Goal: Task Accomplishment & Management: Use online tool/utility

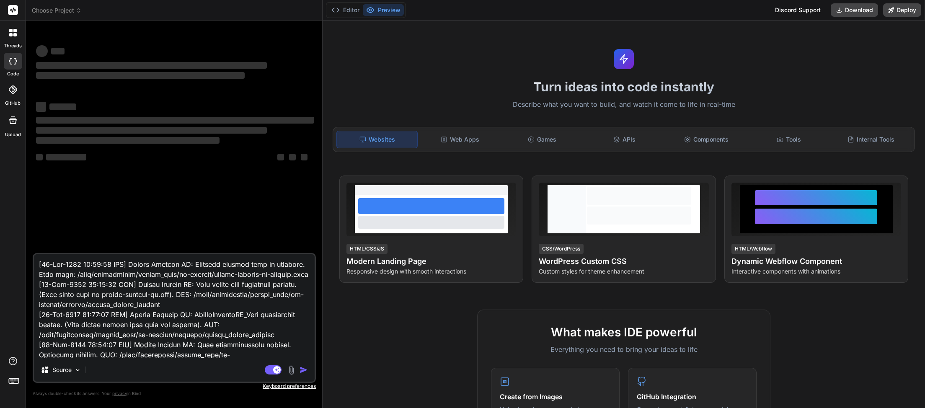
type textarea "x"
drag, startPoint x: 251, startPoint y: 355, endPoint x: 11, endPoint y: 218, distance: 276.1
click at [34, 254] on textarea at bounding box center [174, 306] width 281 height 104
type textarea "speedy_plugin_factory/ [[DATE] 01:23:19 UTC] Plugin Factory AI DEBUG: includes/…"
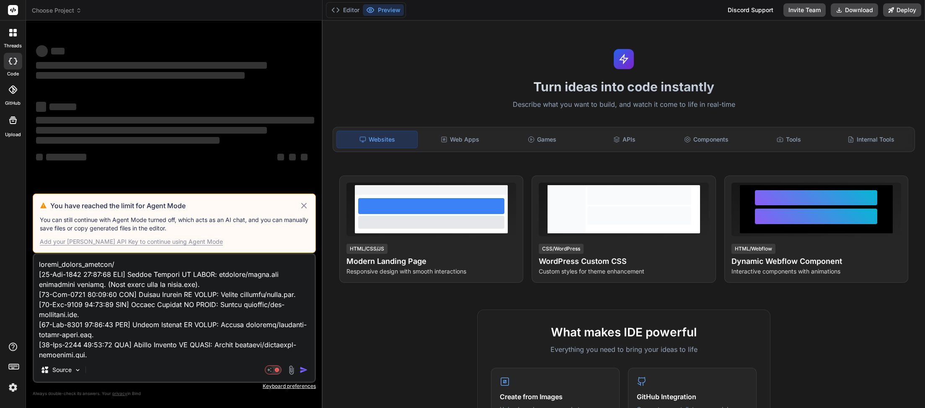
type textarea "x"
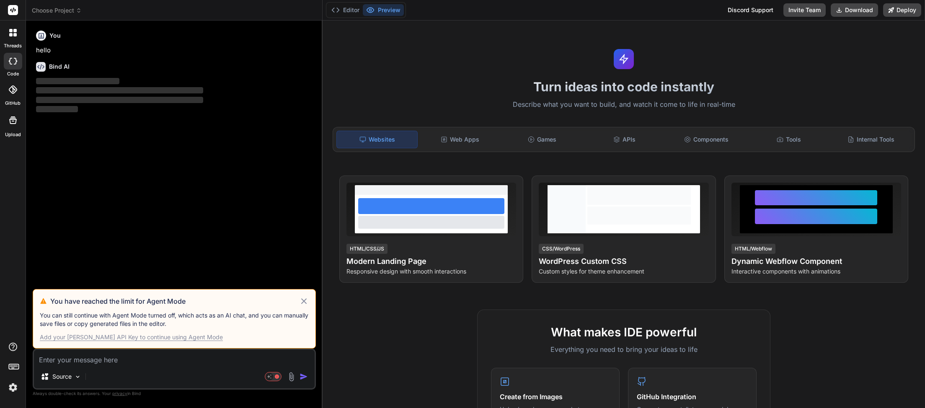
type textarea "x"
click at [305, 304] on icon at bounding box center [304, 301] width 10 height 10
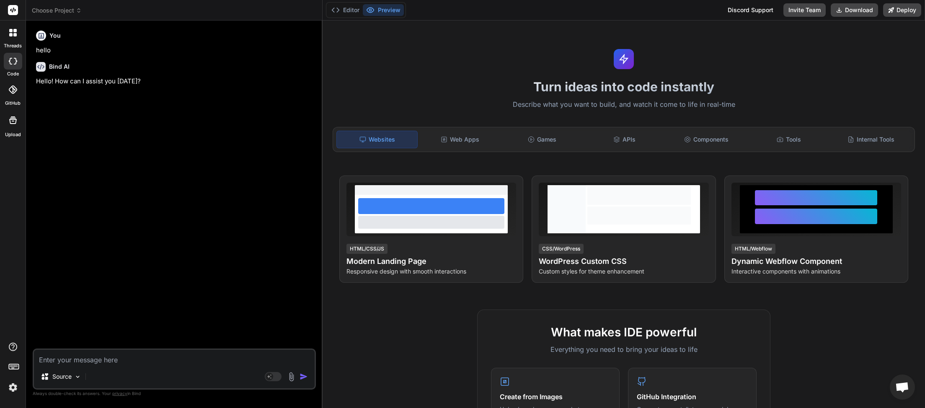
click at [80, 10] on icon at bounding box center [79, 11] width 6 height 6
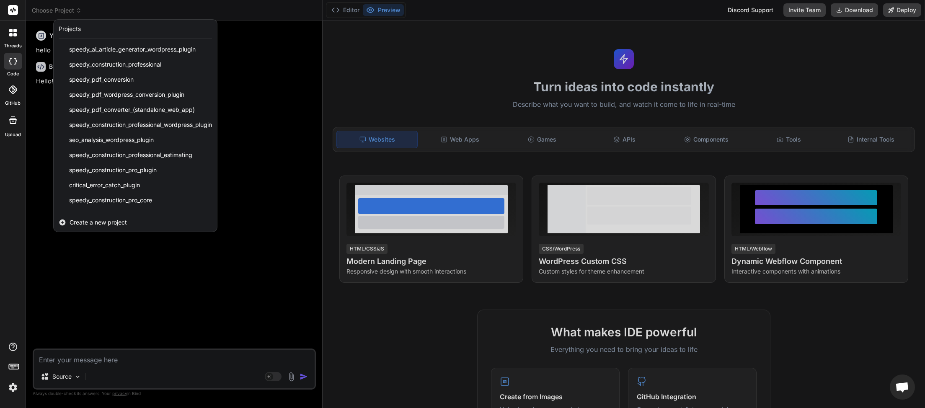
scroll to position [210, 0]
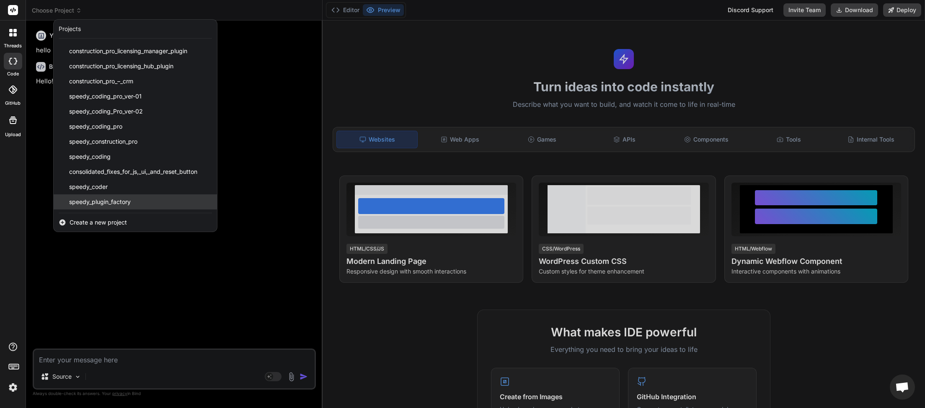
click at [115, 203] on span "speedy_plugin_factory" at bounding box center [100, 202] width 62 height 8
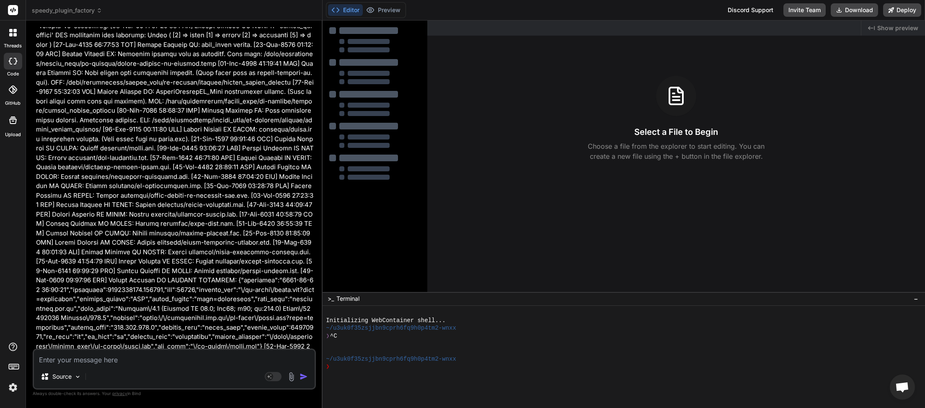
type textarea "x"
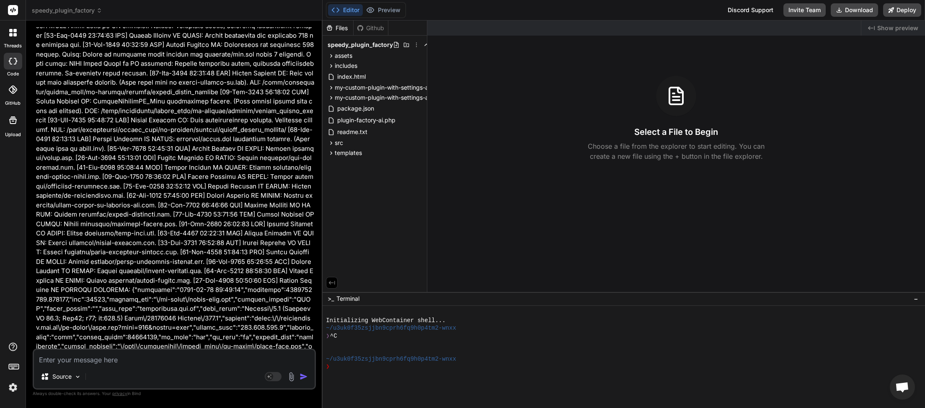
scroll to position [59148, 0]
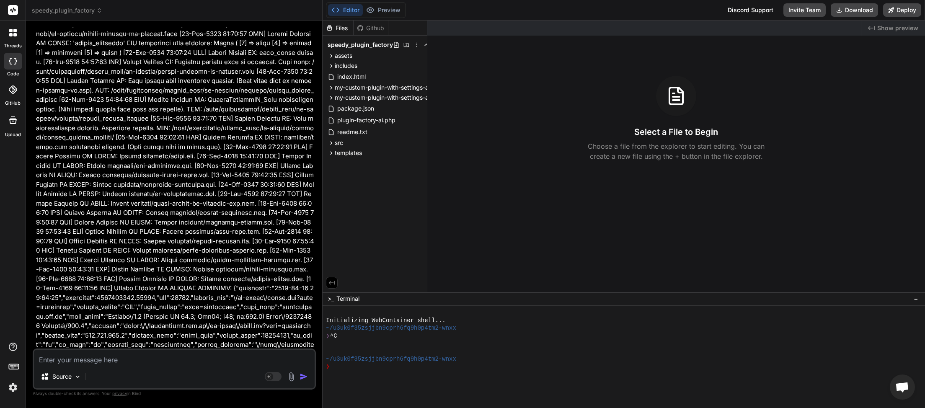
click at [110, 357] on textarea at bounding box center [174, 357] width 281 height 15
click at [141, 362] on textarea at bounding box center [174, 357] width 281 height 15
type textarea "w"
type textarea "x"
type textarea "we"
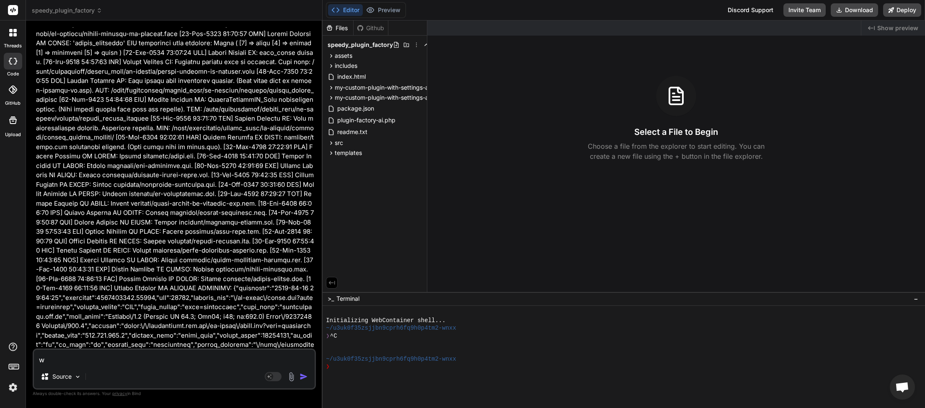
type textarea "x"
type textarea "we"
type textarea "x"
type textarea "we h"
type textarea "x"
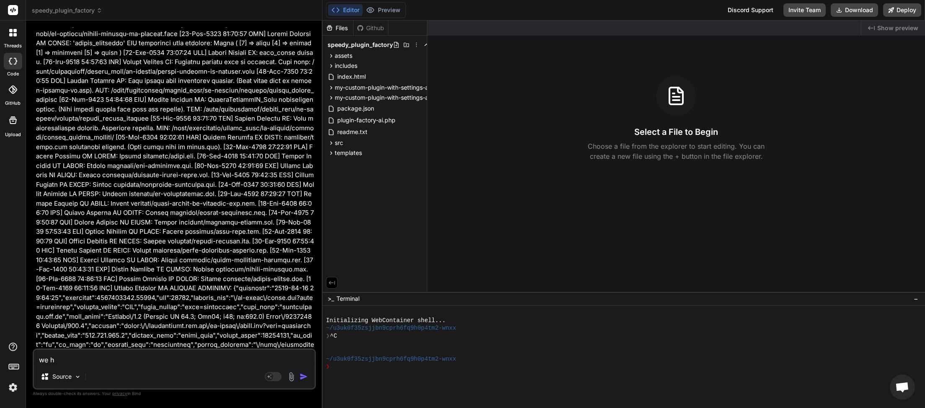
type textarea "we ha"
type textarea "x"
type textarea "we hav"
type textarea "x"
type textarea "we have"
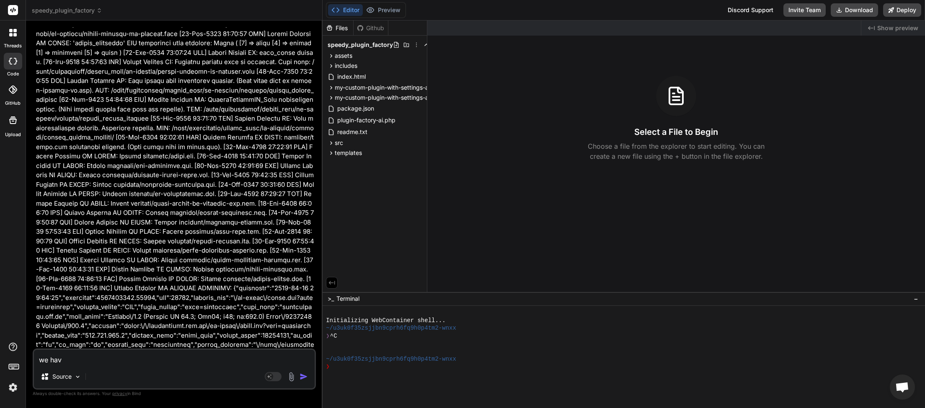
type textarea "x"
type textarea "we have"
type textarea "x"
type textarea "we have r"
type textarea "x"
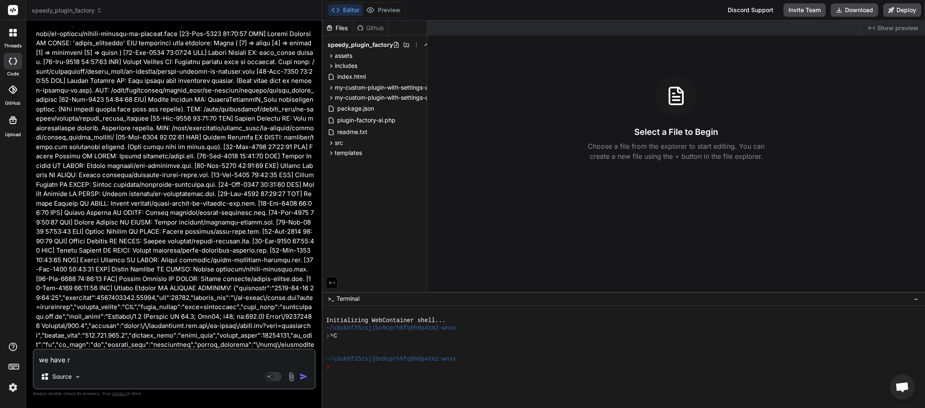
type textarea "we have re"
type textarea "x"
type textarea "we have rea"
type textarea "x"
type textarea "we have reac"
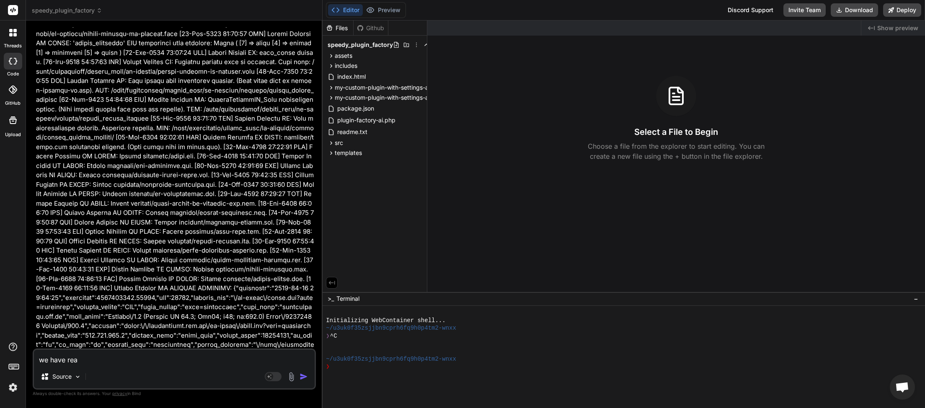
type textarea "x"
type textarea "we have reach"
type textarea "x"
type textarea "we have reache"
type textarea "x"
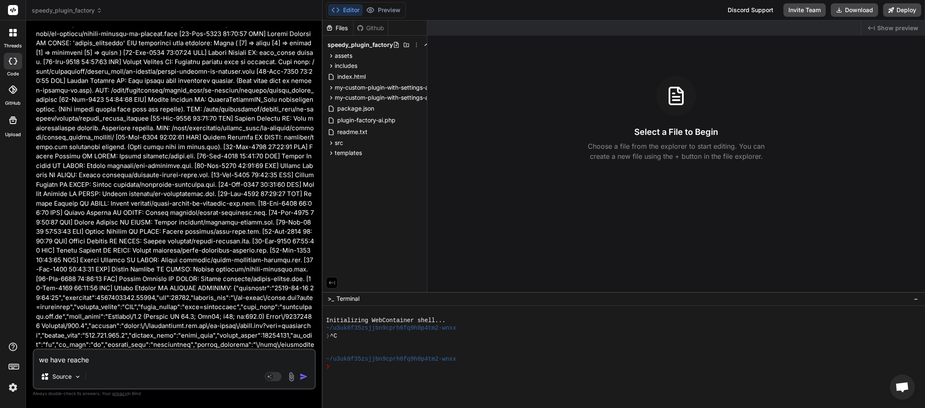
type textarea "we have reached"
type textarea "x"
type textarea "we have reached"
type textarea "x"
type textarea "we have reached i"
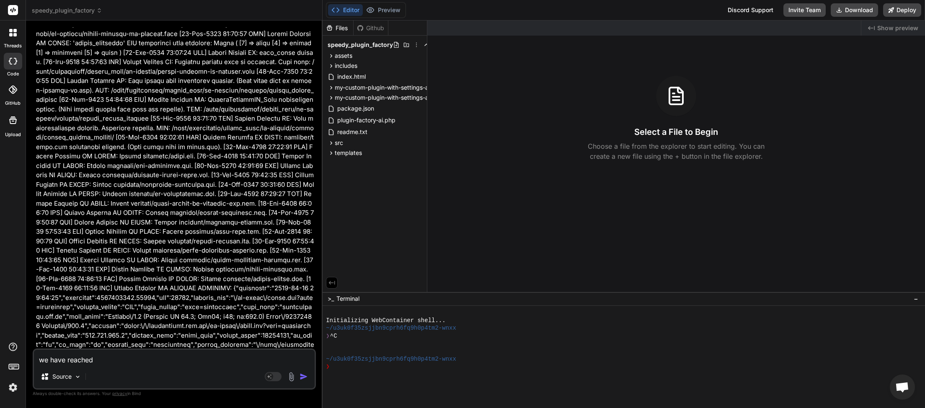
type textarea "x"
type textarea "we have reached in"
type textarea "x"
type textarea "we have reached in"
type textarea "x"
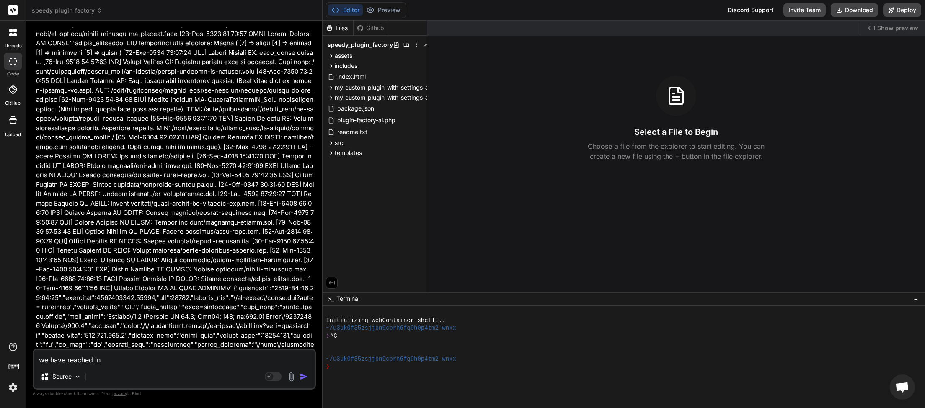
type textarea "we have reached in i"
type textarea "x"
type textarea "we have reached in im"
type textarea "x"
type textarea "we have reached in imp"
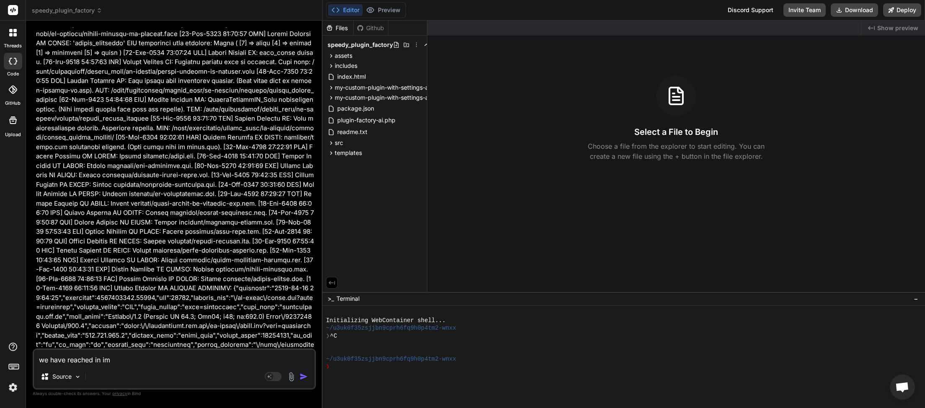
type textarea "x"
type textarea "we have reached in impa"
type textarea "x"
type textarea "we have reached in impas"
type textarea "x"
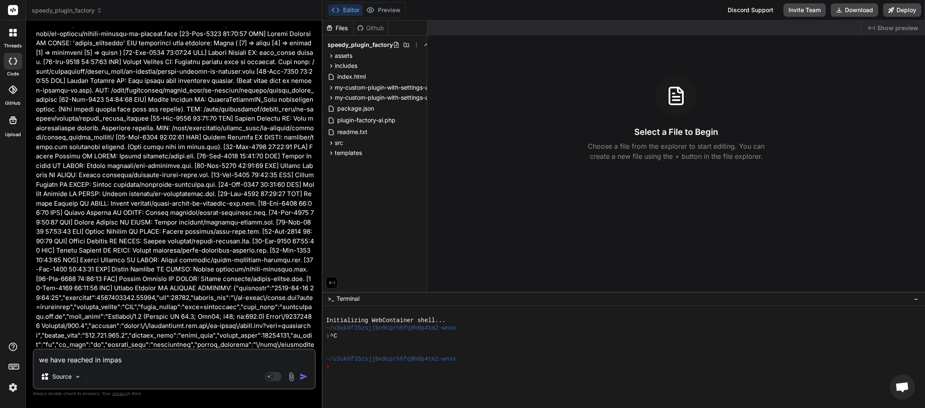
type textarea "we have reached in impass"
type textarea "x"
type textarea "we have reached in impass"
type textarea "x"
type textarea "we have reached in impass n"
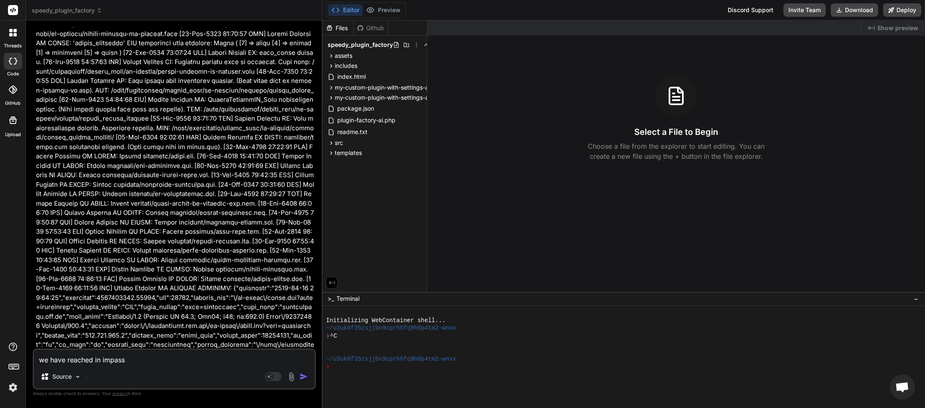
type textarea "x"
type textarea "we have reached in impass no"
type textarea "x"
type textarea "we have reached in impass not"
type textarea "x"
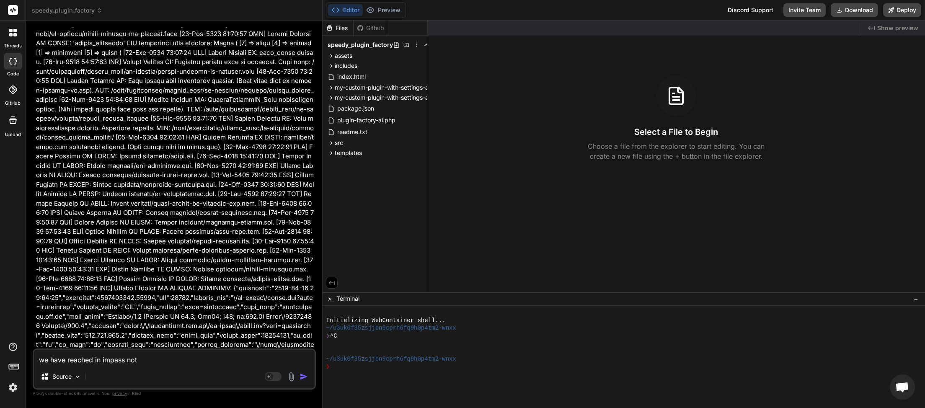
type textarea "we have reached in impass no"
type textarea "x"
type textarea "we have reached in impass no"
type textarea "x"
type textarea "we have reached in impass no f"
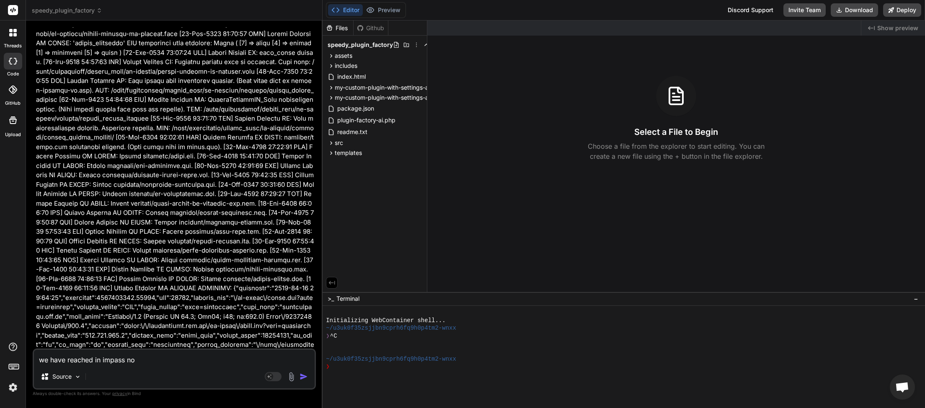
type textarea "x"
type textarea "we have reached in impass no fu"
type textarea "x"
type textarea "we have reached in impass no fur"
type textarea "x"
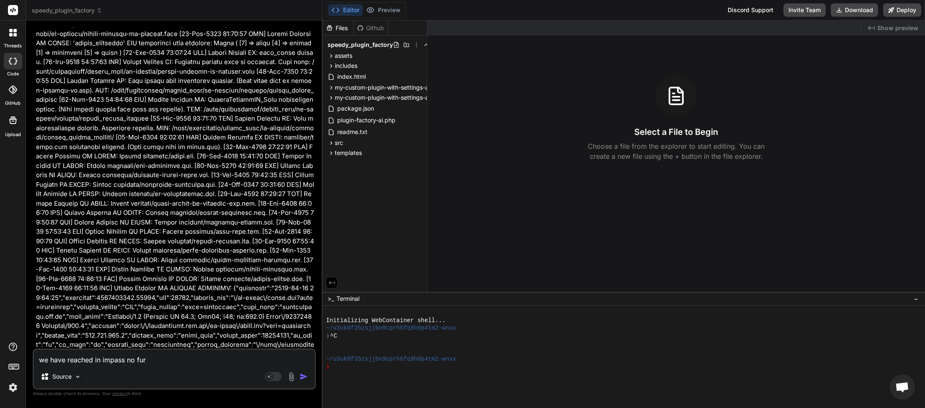
type textarea "we have reached in impass no furt"
type textarea "x"
type textarea "we have reached in impass no furth"
type textarea "x"
type textarea "we have reached in impass no furthe"
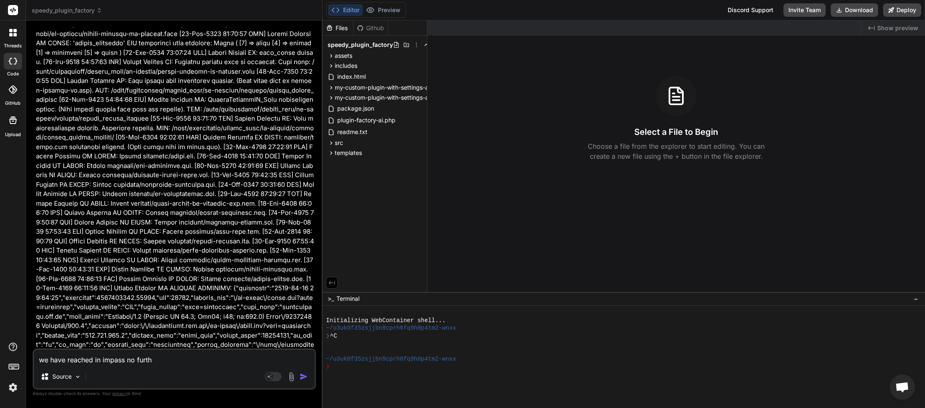
type textarea "x"
type textarea "we have reached in impass no further"
type textarea "x"
type textarea "we have reached in impass no further"
type textarea "x"
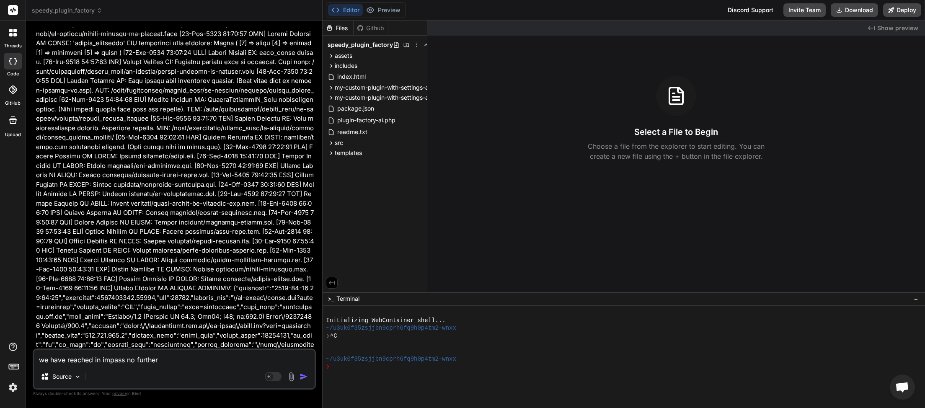
type textarea "we have reached in impass no further f"
type textarea "x"
type textarea "we have reached in impass no further fo"
type textarea "x"
type textarea "we have reached in impass no further for"
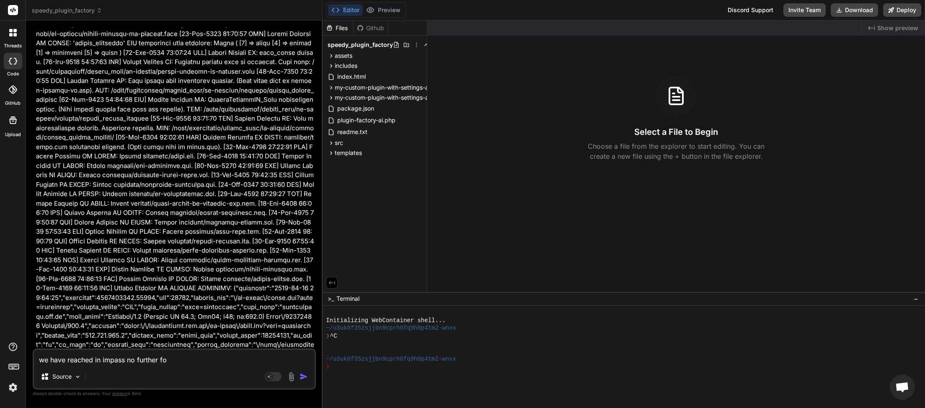
type textarea "x"
type textarea "we have reached in impass no further forw"
type textarea "x"
type textarea "we have reached in impass no further forwa"
type textarea "x"
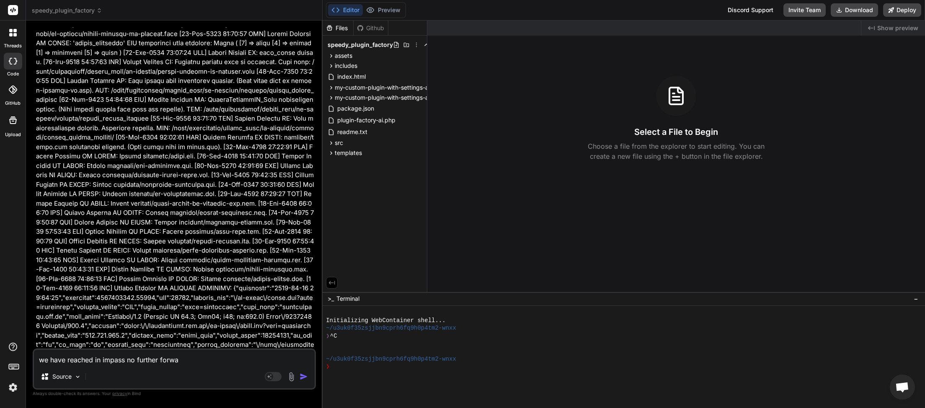
type textarea "we have reached in impass no further forwar"
type textarea "x"
type textarea "we have reached in impass no further forward"
type textarea "x"
type textarea "we have reached in impass no further forward"
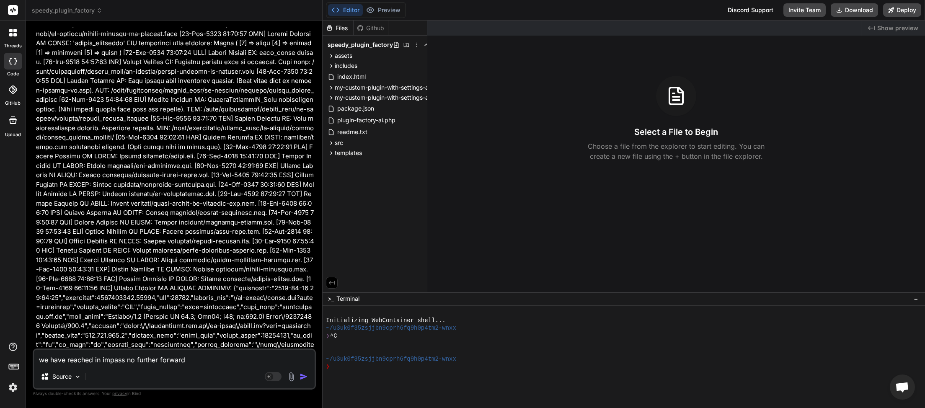
type textarea "x"
type textarea "we have reached in impass no further forward m"
type textarea "x"
type textarea "we have reached in impass no further forward mo"
type textarea "x"
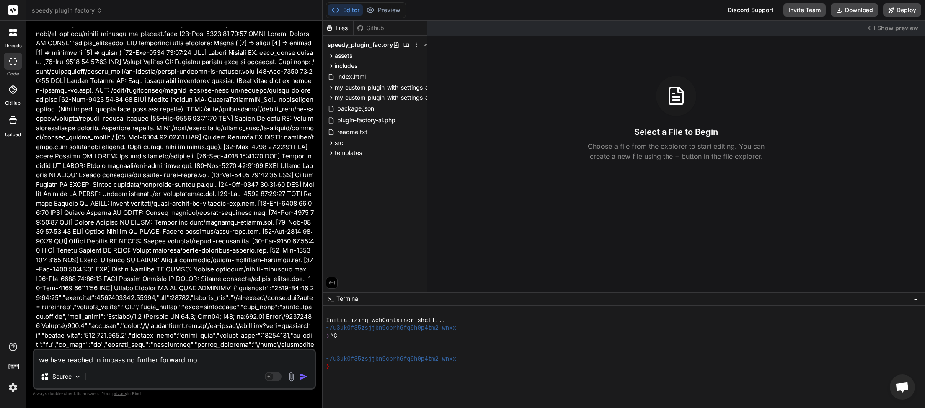
type textarea "we have reached in impass no further forward mot"
type textarea "x"
type textarea "we have reached in impass no further forward moti"
type textarea "x"
type textarea "we have reached in impass no further forward motio"
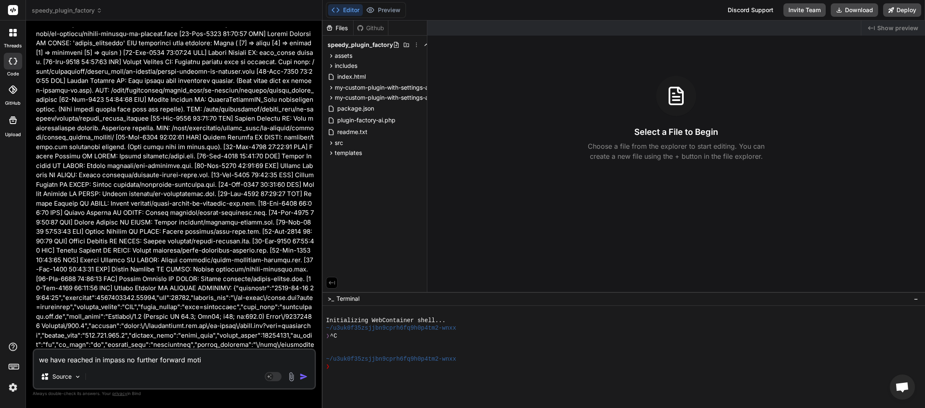
type textarea "x"
type textarea "we have reached in impass no further forward motion"
type textarea "x"
type textarea "we have reached in impass no further forward motion"
type textarea "x"
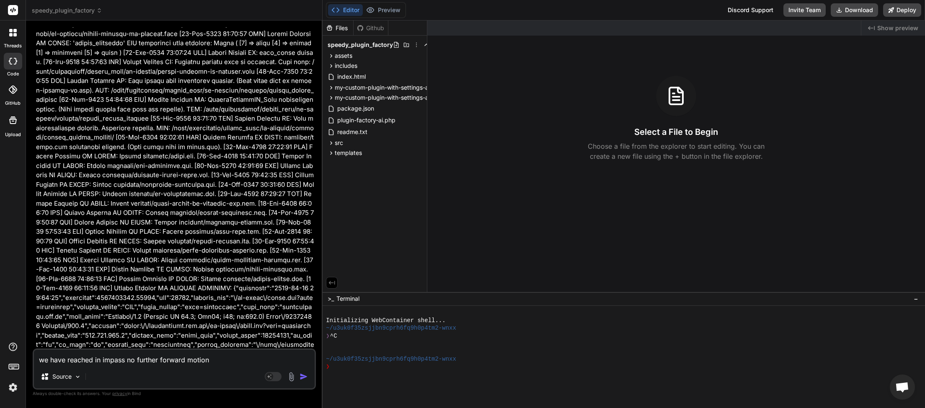
type textarea "we have reached in impass no further forward motion i"
type textarea "x"
type textarea "we have reached in impass no further forward motion is"
type textarea "x"
type textarea "we have reached in impass no further forward motion is"
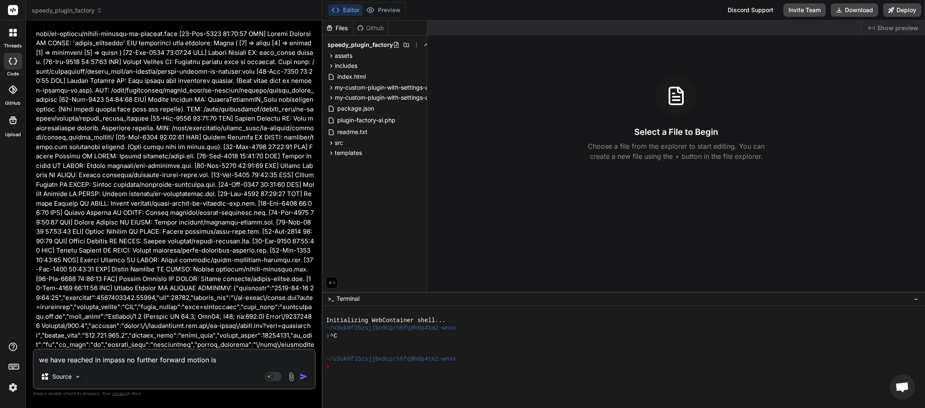
type textarea "x"
type textarea "we have reached in impass no further forward motion is p"
type textarea "x"
type textarea "we have reached in impass no further forward motion is po"
type textarea "x"
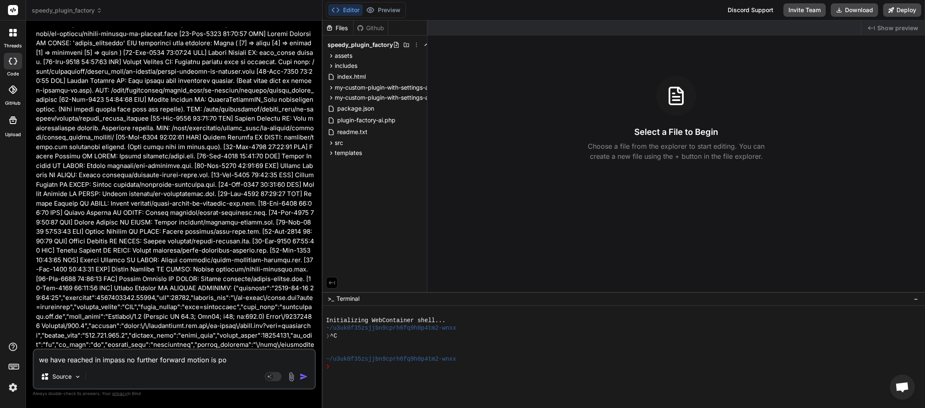
type textarea "we have reached in impass no further forward motion is pos"
type textarea "x"
type textarea "we have reached in impass no further forward motion is poss"
type textarea "x"
type textarea "we have reached in impass no further forward motion is [PERSON_NAME]"
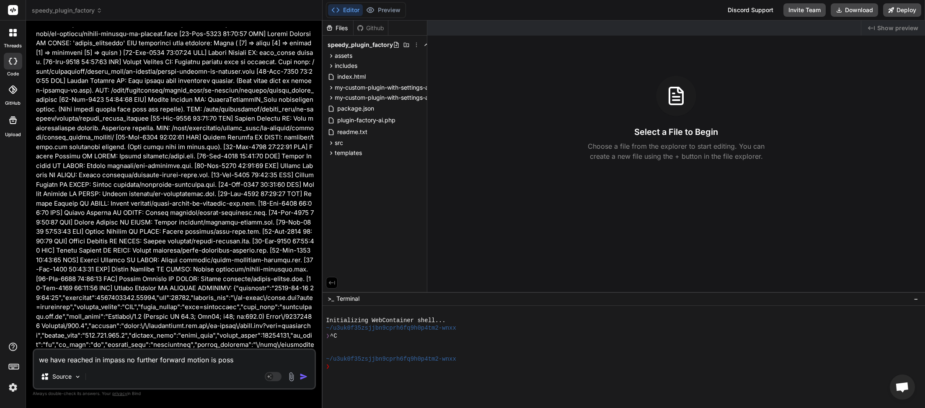
type textarea "x"
type textarea "we have reached in impass no further forward motion is possib"
type textarea "x"
type textarea "we have reached in impass no further forward motion is possibl"
type textarea "x"
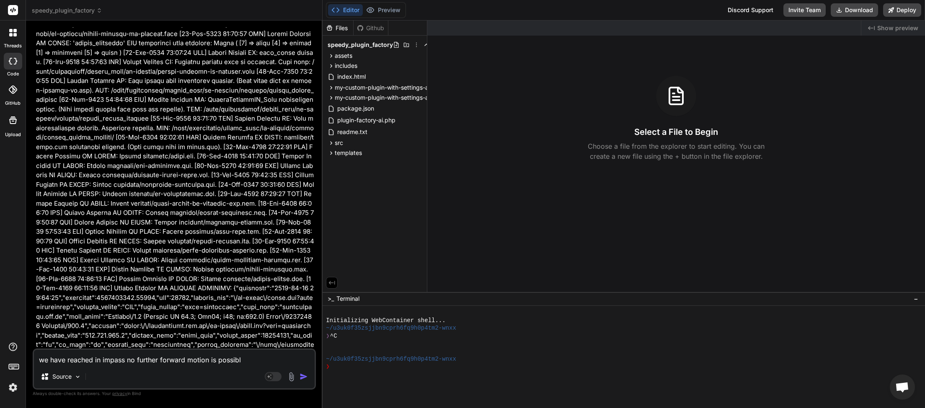
type textarea "we have reached in impass no further forward motion is possible"
type textarea "x"
type textarea "we have reached in impass no further forward motion is possible"
type textarea "x"
type textarea "we have reached in impass no further forward motion is possible w"
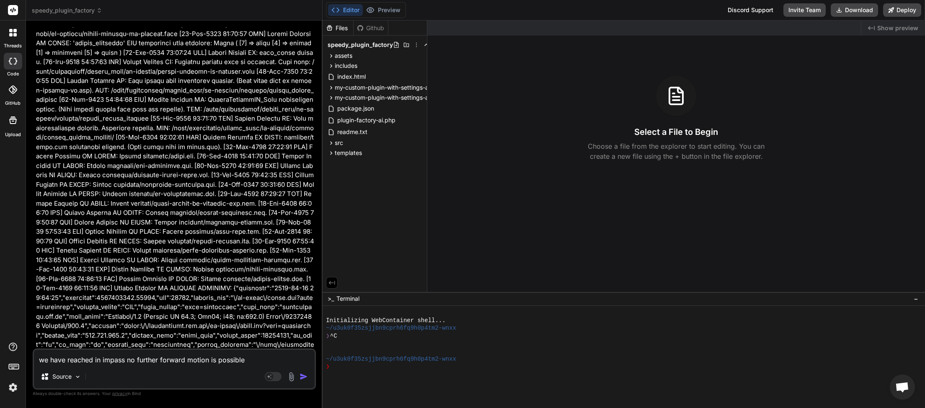
type textarea "x"
type textarea "we have reached in impass no further forward motion is possible we"
type textarea "x"
type textarea "we have reached in impass no further forward motion is possible we"
type textarea "x"
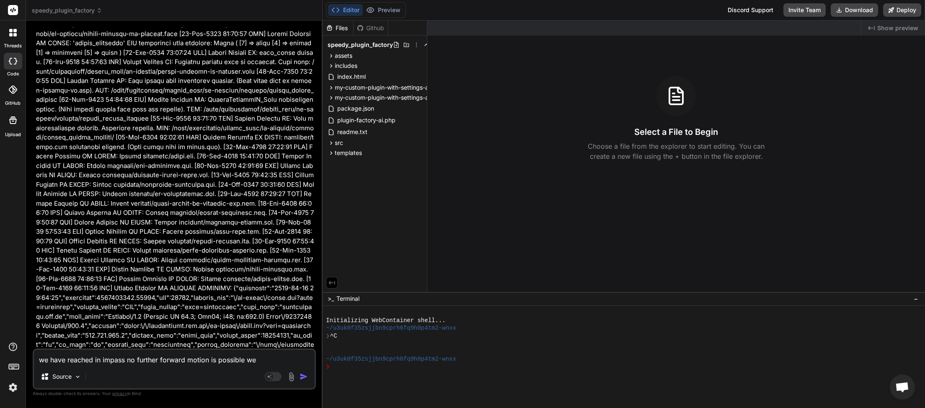
type textarea "we have reached in impass no further forward motion is possible we g"
type textarea "x"
type textarea "we have reached in impass no further forward motion is possible we go"
type textarea "x"
type textarea "we have reached in impass no further forward motion is possible we goi"
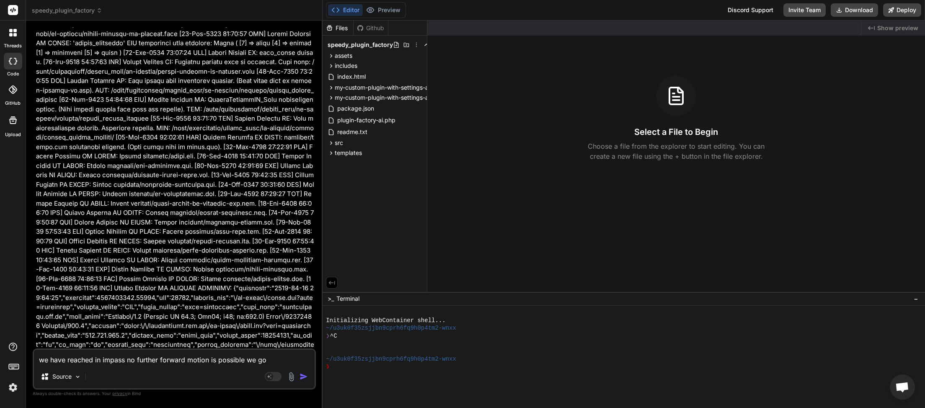
type textarea "x"
type textarea "we have reached in impass no further forward motion is possible we goi"
type textarea "x"
type textarea "we have reached in impass no further forward motion is possible we goi a"
type textarea "x"
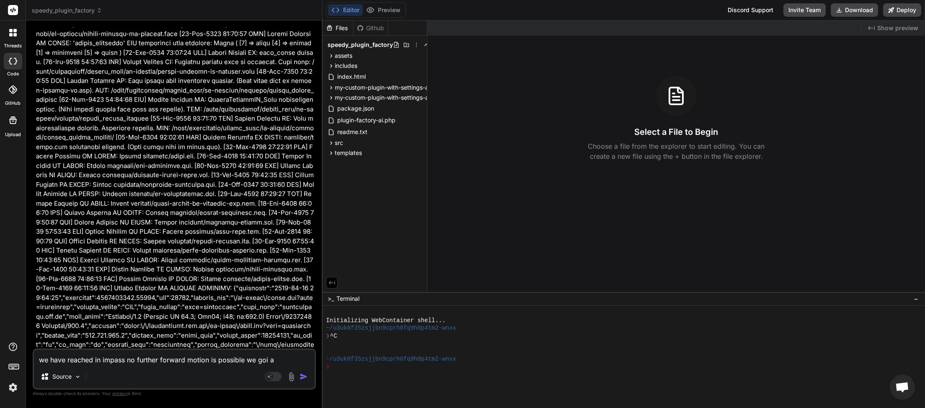
type textarea "we have reached in impass no further forward motion is possible we goi ar"
type textarea "x"
type textarea "we have reached in impass no further forward motion is possible we goi aro"
type textarea "x"
type textarea "we have reached in impass no further forward motion is possible we goi arou"
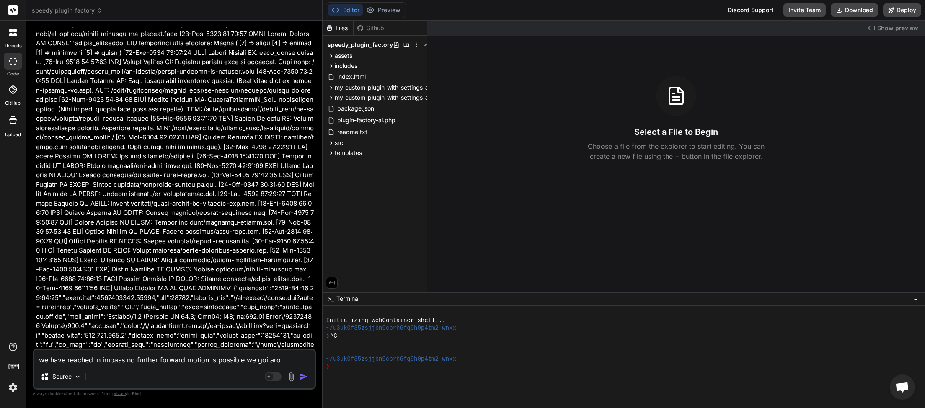
type textarea "x"
type textarea "we have reached in impass no further forward motion is possible we goi aroun"
type textarea "x"
type textarea "we have reached in impass no further forward motion is possible we goi around"
type textarea "x"
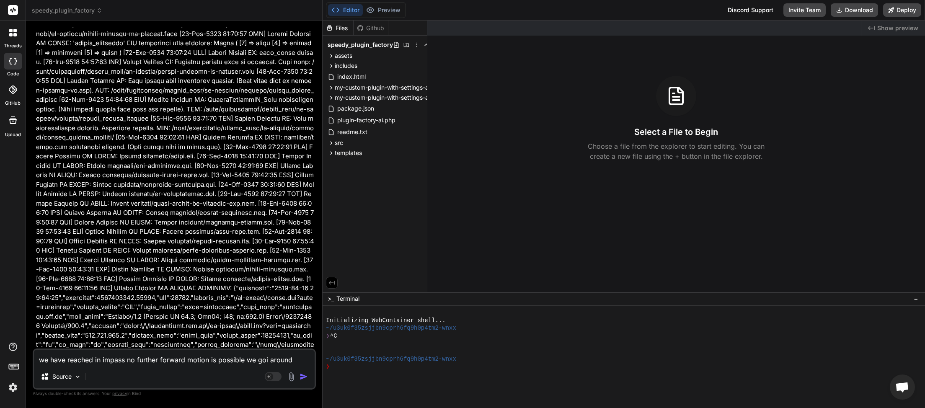
type textarea "we have reached in impass no further forward motion is possible we goi around"
type textarea "x"
type textarea "we have reached in impass no further forward motion is possible we goi around i"
type textarea "x"
type textarea "we have reached in impass no further forward motion is possible we goi around in"
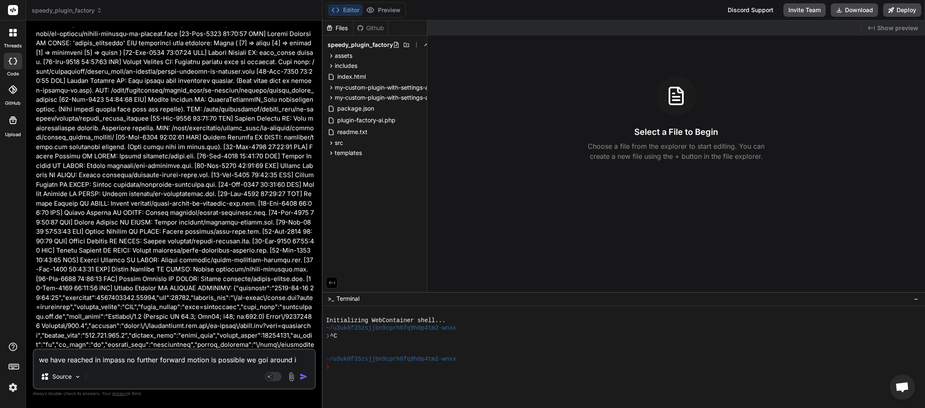
type textarea "x"
type textarea "we have reached in impass no further forward motion is possible we goi around in"
type textarea "x"
type textarea "we have reached in impass no further forward motion is possible we goi around in"
type textarea "x"
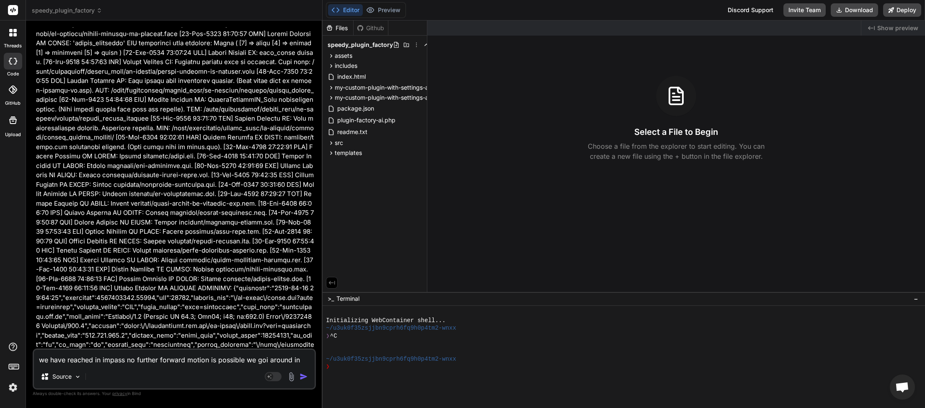
type textarea "we have reached in impass no further forward motion is possible we goi around i"
type textarea "x"
type textarea "we have reached in impass no further forward motion is possible we goi around"
type textarea "x"
type textarea "we have reached in impass no further forward motion is possible we goi around w"
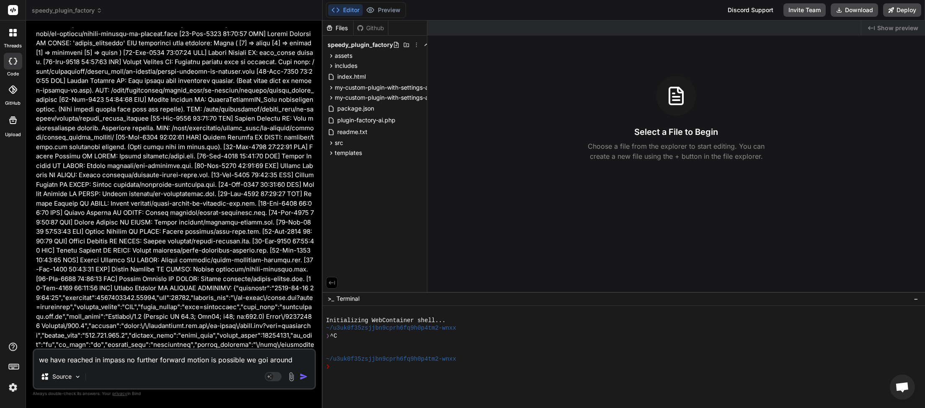
type textarea "x"
type textarea "we have reached in impass no further forward motion is possible we goi around […"
type textarea "x"
type textarea "we have reached in impass no further forward motion is possible we goi around […"
type textarea "x"
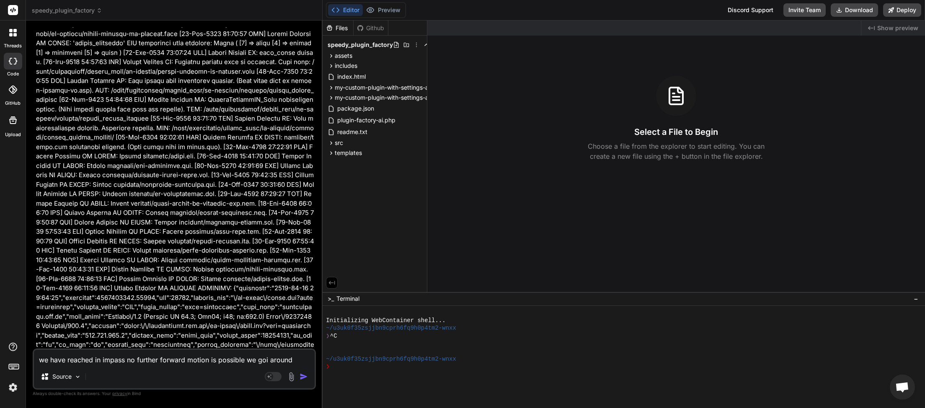
type textarea "we have reached in impass no further forward motion is possible we goi around […"
type textarea "x"
type textarea "we have reached in impass no further forward motion is possible we goi around w"
type textarea "x"
type textarea "we have reached in impass no further forward motion is possible we goi around […"
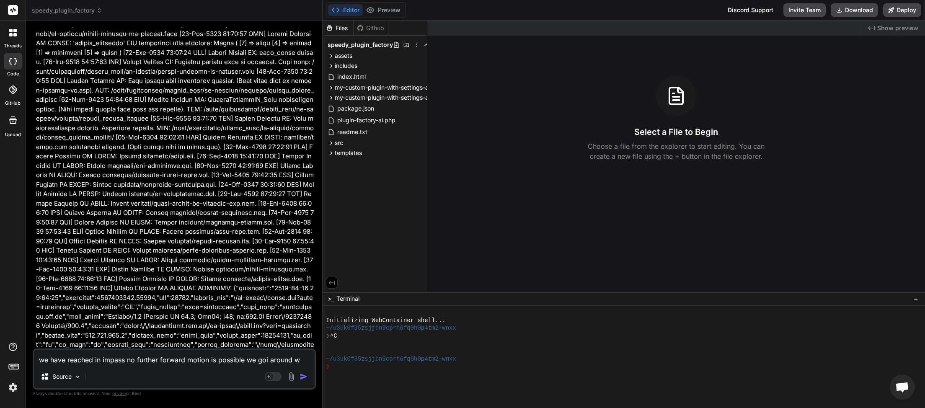
type textarea "x"
type textarea "we have reached in impass no further forward motion is possible we goi around w…"
type textarea "x"
type textarea "we have reached in impass no further forward motion is possible we goi around w…"
type textarea "x"
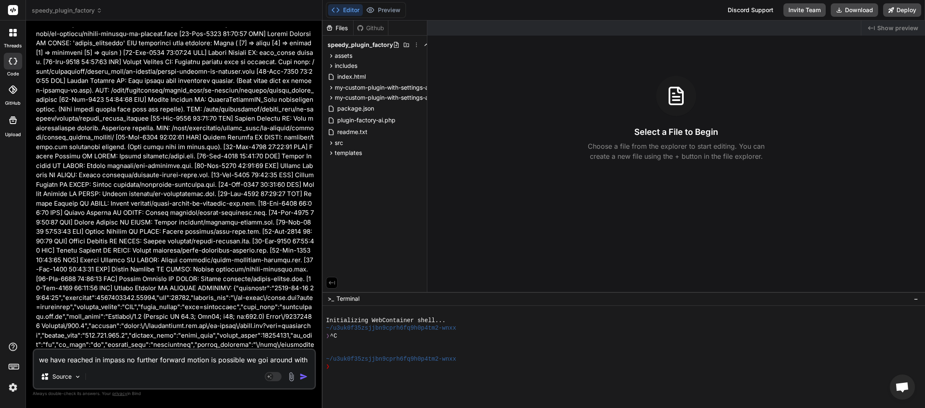
type textarea "we have reached in impass no further forward motion is possible we goi around w…"
type textarea "x"
type textarea "we have reached in impass no further forward motion is possible we goi around w…"
type textarea "x"
type textarea "we have reached in impass no further forward motion is possible we goi around w…"
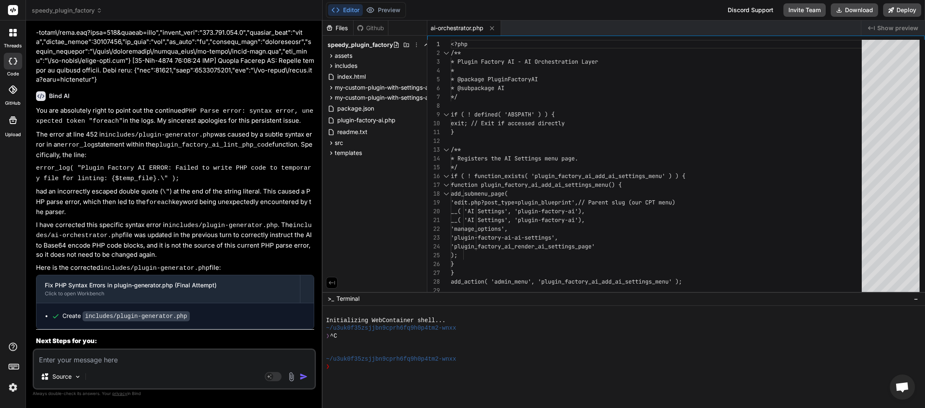
scroll to position [59829, 0]
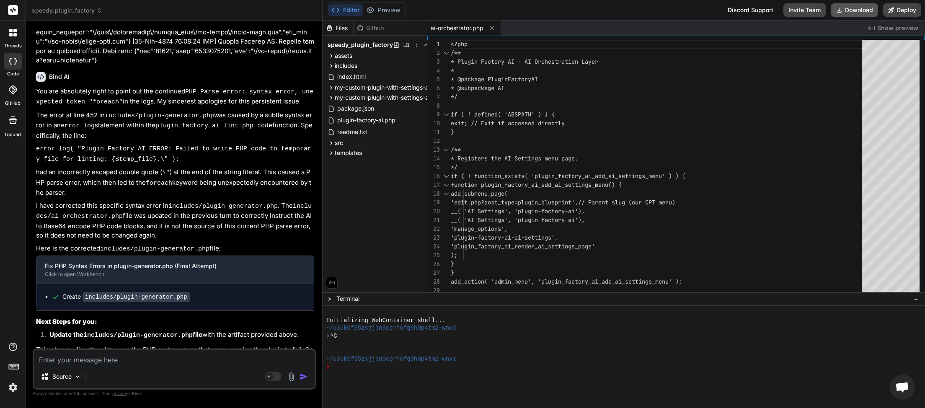
click at [853, 8] on button "Download" at bounding box center [854, 9] width 47 height 13
paste textarea "[[DATE] 02:42:18 UTC] Plugin Factory AI: Main plugin file processing started. (…"
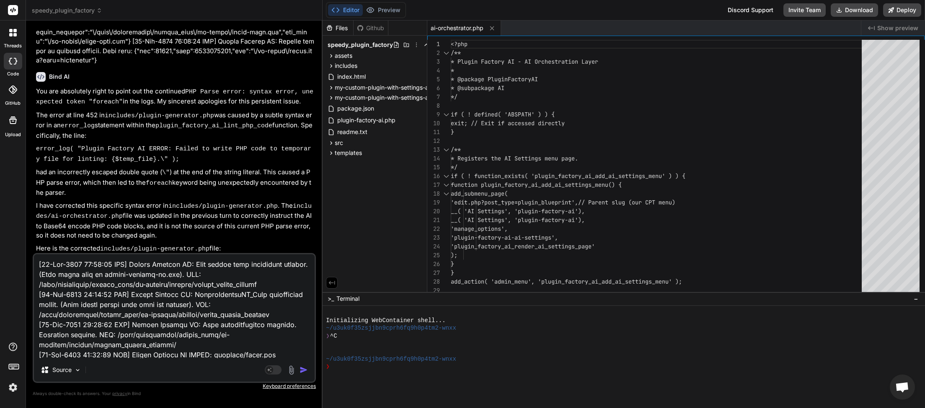
scroll to position [21700, 0]
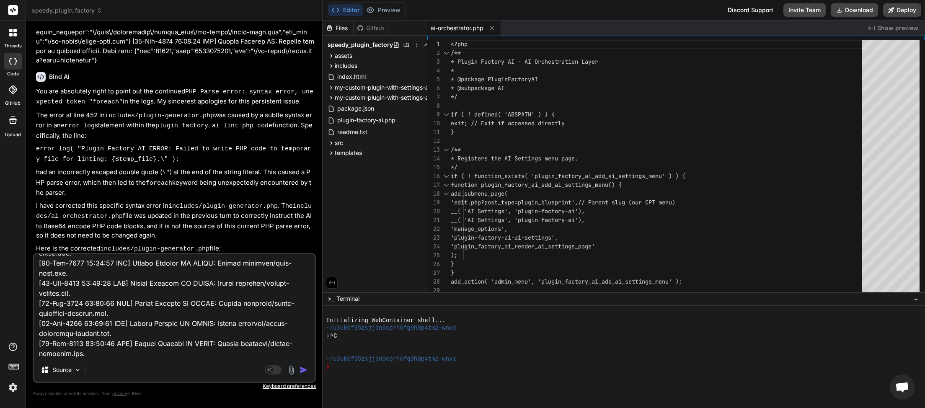
click at [305, 370] on img "button" at bounding box center [304, 370] width 8 height 8
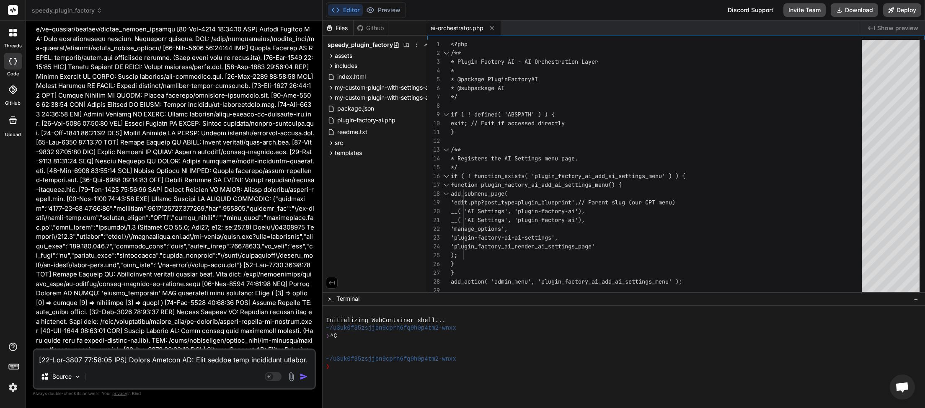
scroll to position [72343, 0]
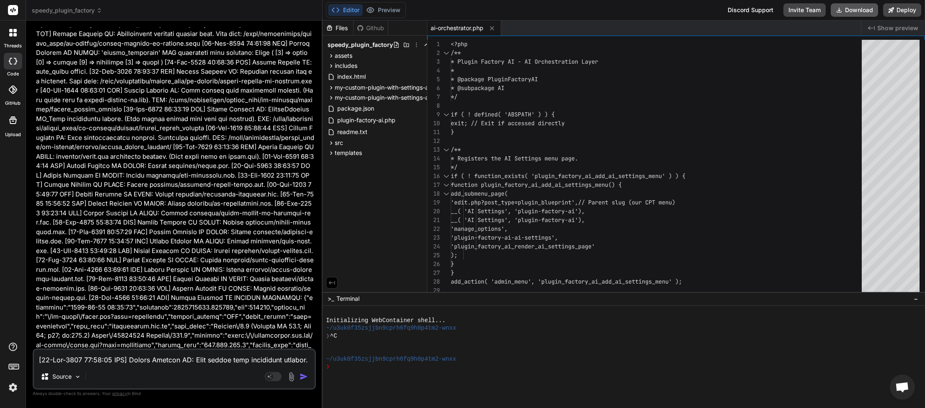
click at [855, 10] on button "Download" at bounding box center [854, 9] width 47 height 13
paste textarea "54:02 UTC] Plugin Factory AI: Released process lock on shutdown. Lock file: /ho…"
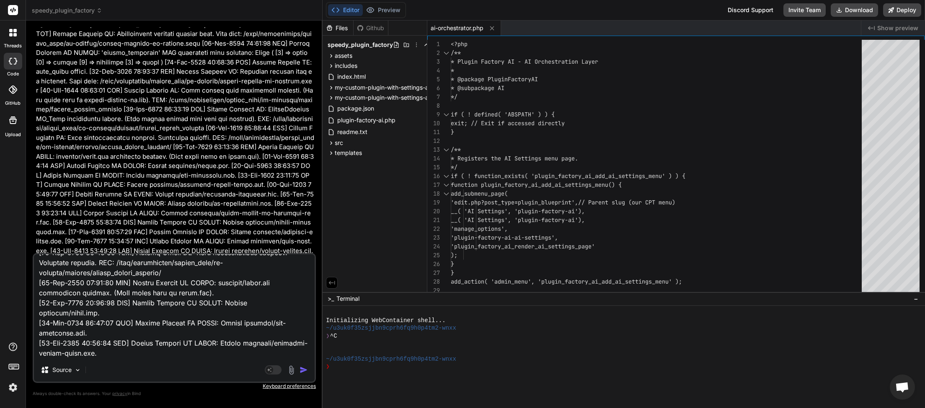
click at [303, 373] on img "button" at bounding box center [304, 370] width 8 height 8
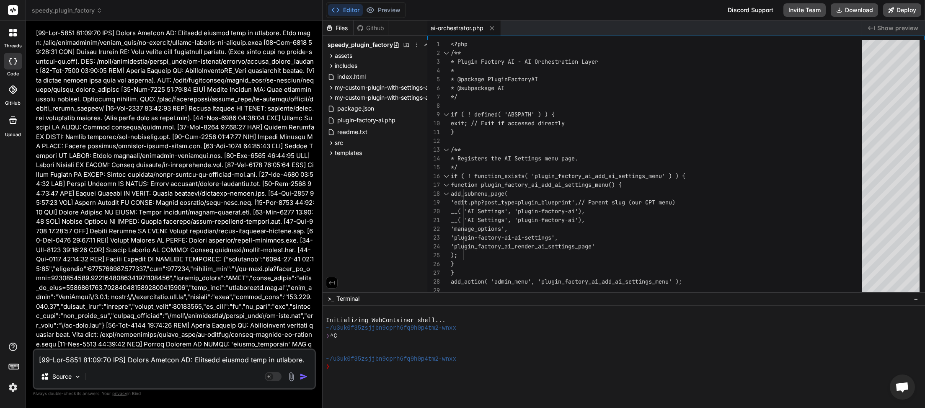
scroll to position [73544, 0]
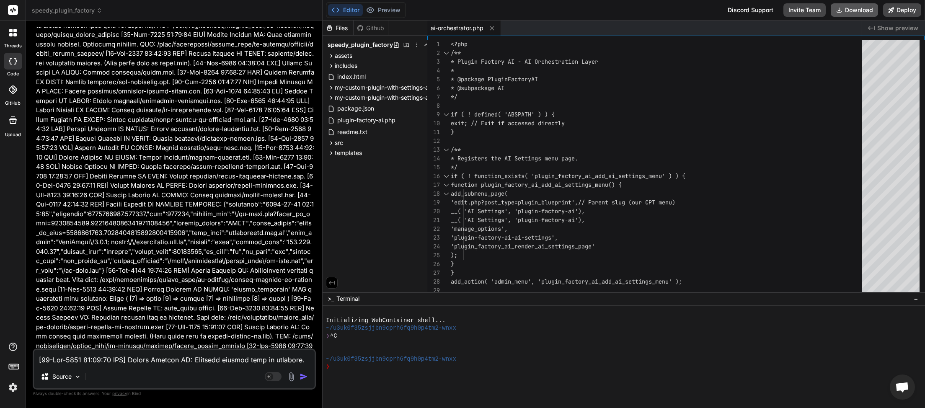
click at [852, 12] on button "Download" at bounding box center [854, 9] width 47 height 13
paste textarea "Generation failed: Generation failed: Invalid file key provided for prompt gene…"
paste textarea "[[DATE] 03:02:49 UTC] Plugin Factory AI: Released process lock on shutdown. Loc…"
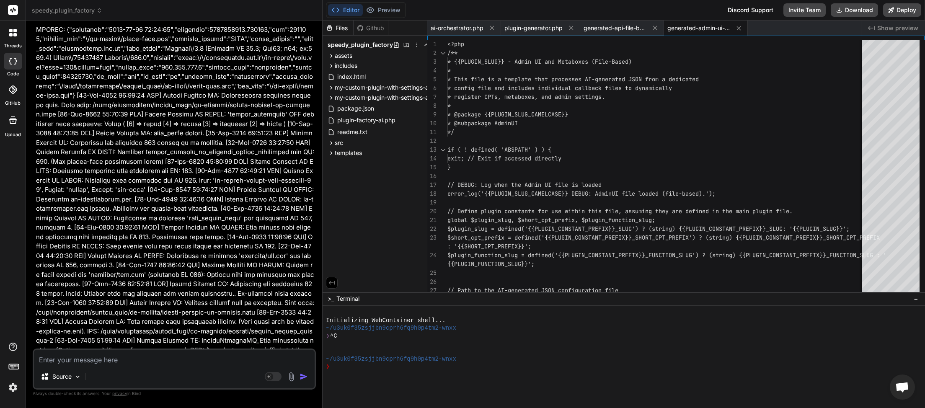
scroll to position [79868, 0]
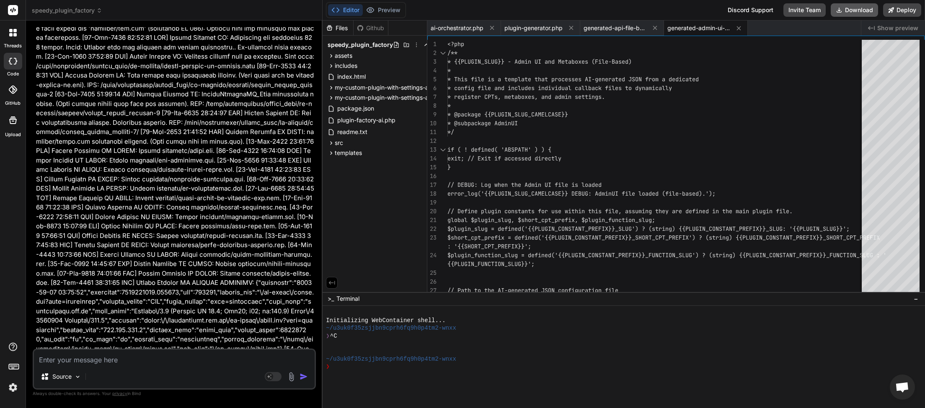
click at [853, 10] on button "Download" at bounding box center [854, 9] width 47 height 13
click at [97, 356] on textarea at bounding box center [174, 357] width 281 height 15
paste textarea "Generation failed: Server error: error"
paste textarea "[[DATE] 03:05:48 UTC] Plugin Factory AI: Released process lock on shutdown. Loc…"
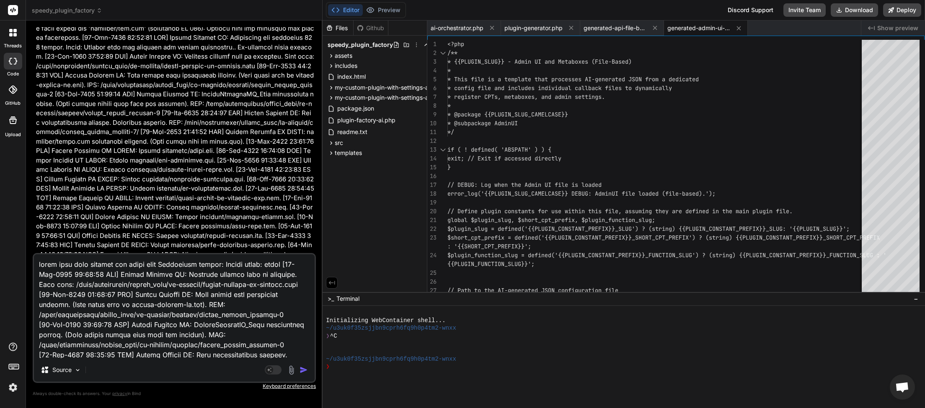
scroll to position [87812, 0]
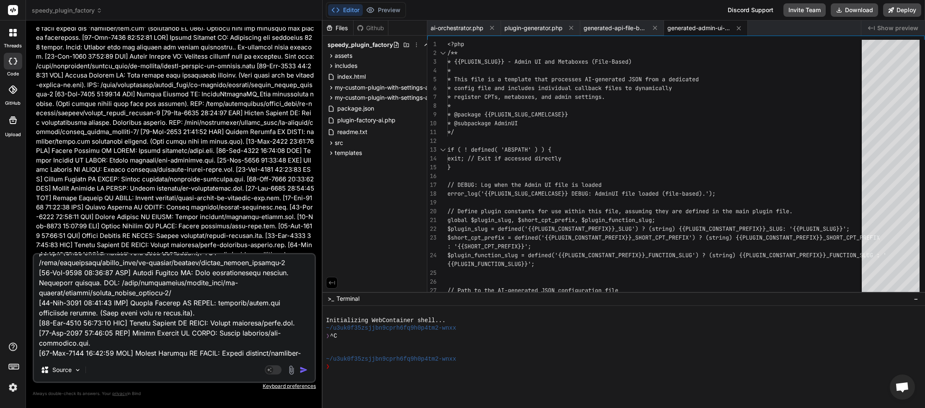
click at [304, 370] on img "button" at bounding box center [304, 370] width 8 height 8
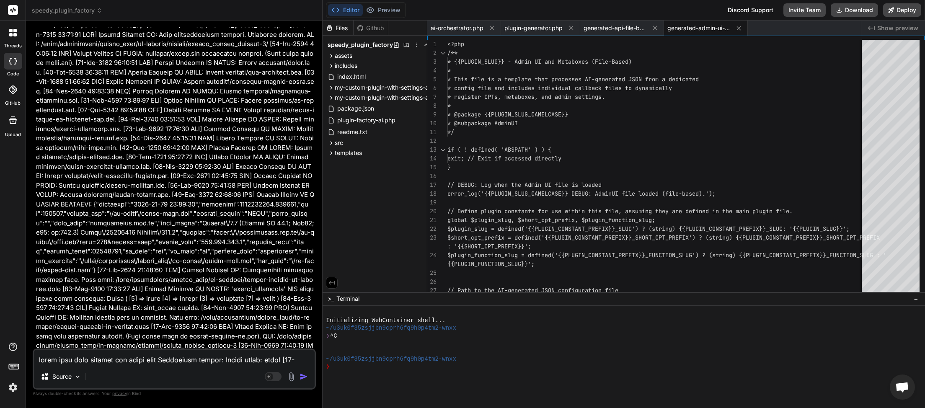
scroll to position [131173, 0]
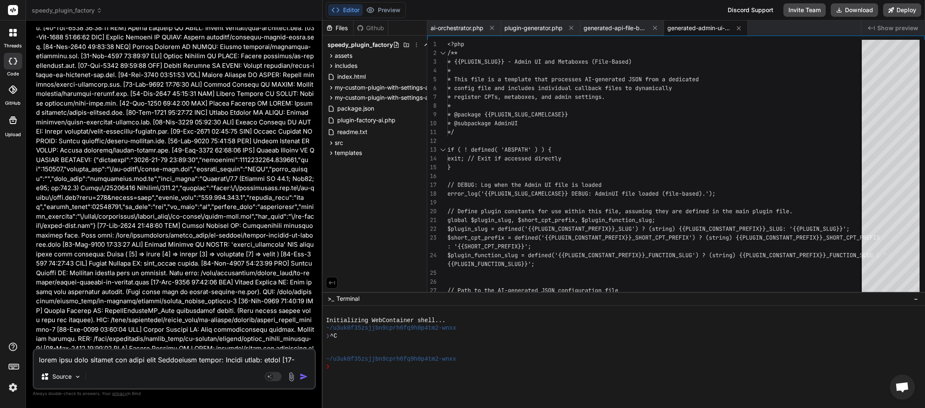
click at [162, 365] on textarea at bounding box center [174, 357] width 281 height 15
click at [154, 358] on textarea at bounding box center [174, 357] width 281 height 15
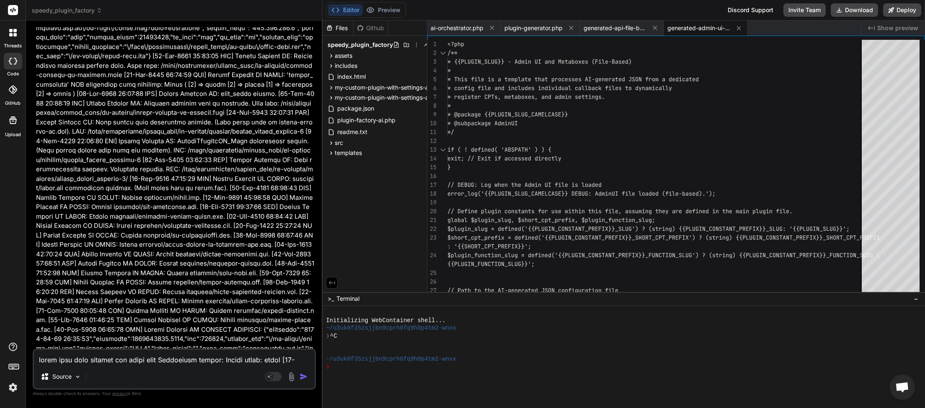
scroll to position [131727, 0]
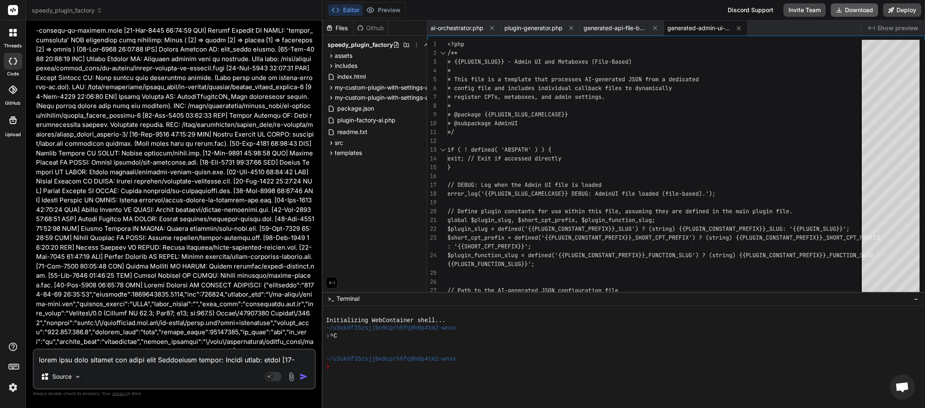
click at [852, 12] on button "Download" at bounding box center [854, 9] width 47 height 13
paste textarea "[[DATE] 03:20:51 UTC] Plugin Factory AI: Released process lock on shutdown. Loc…"
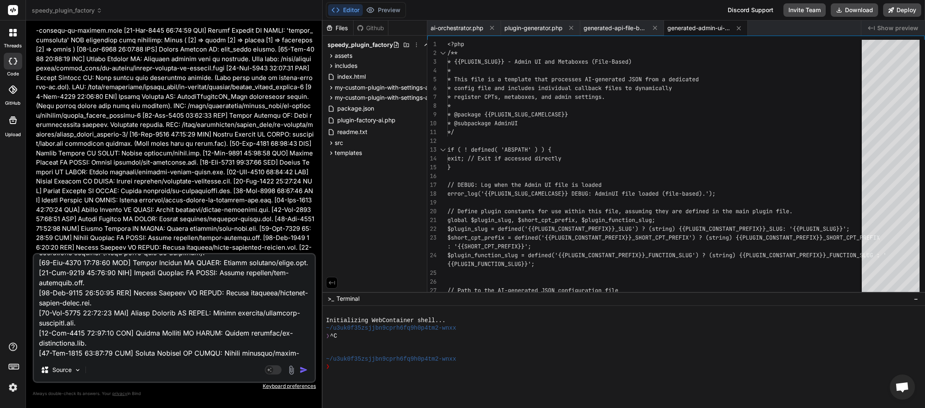
click at [306, 368] on img "button" at bounding box center [304, 370] width 8 height 8
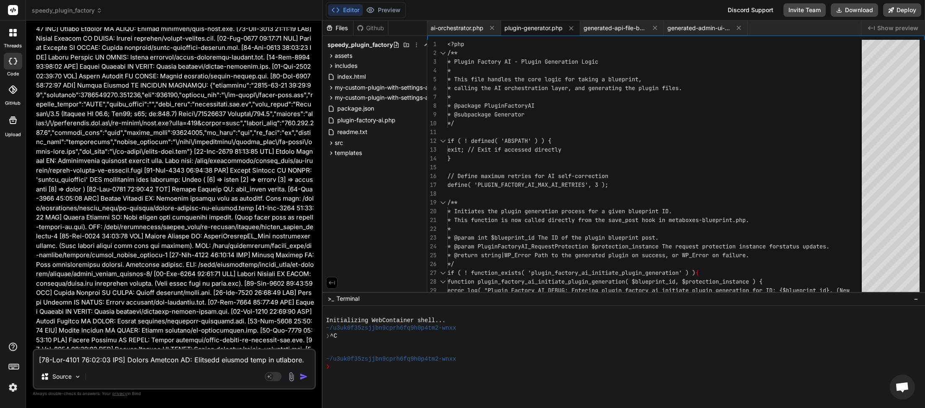
scroll to position [133993, 0]
click at [845, 9] on button "Download" at bounding box center [854, 9] width 47 height 13
paste textarea "8:36 UTC] Plugin Factory AI: Main plugin file processing started. (Very first l…"
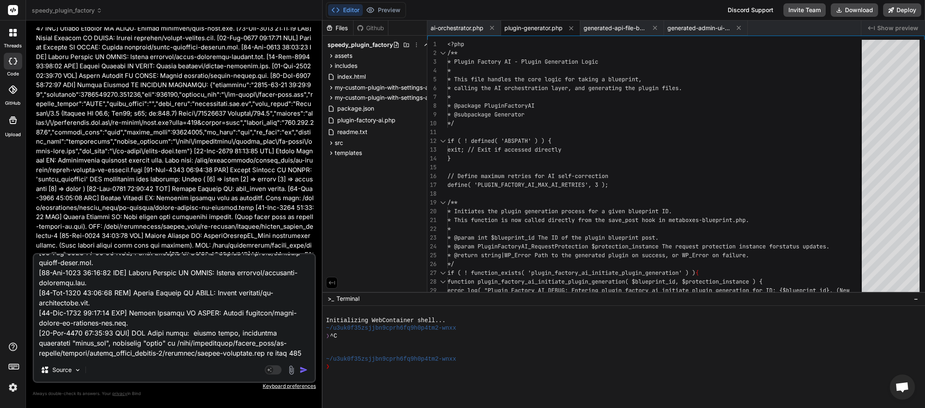
click at [305, 368] on img "button" at bounding box center [304, 370] width 8 height 8
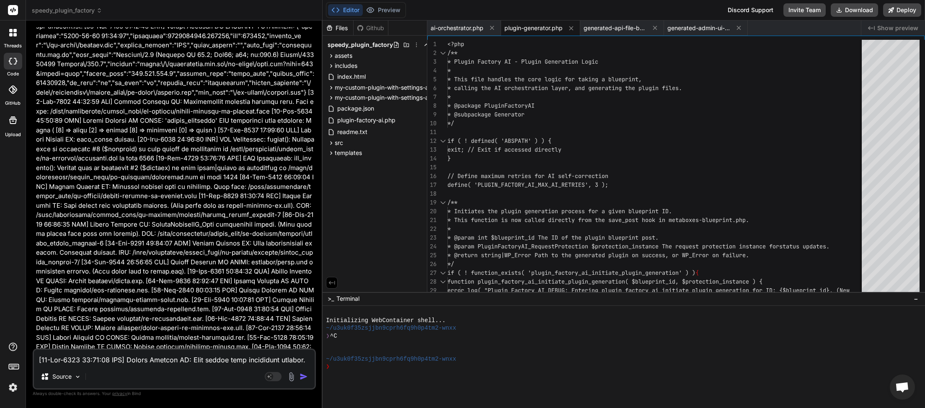
scroll to position [134572, 0]
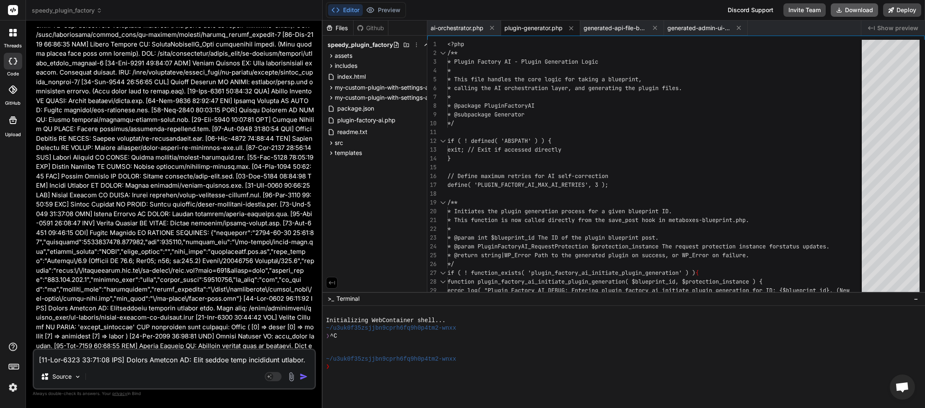
click at [860, 8] on button "Download" at bounding box center [854, 9] width 47 height 13
